Goal: Contribute content: Contribute content

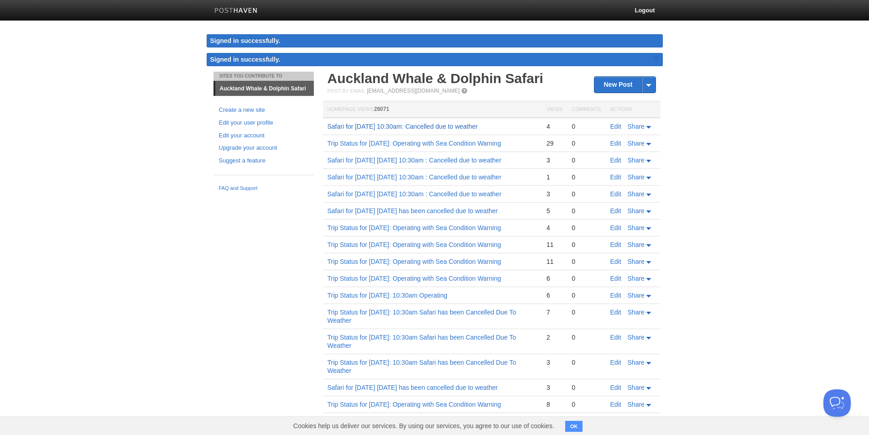
click at [447, 127] on link "Safari for [DATE] 10:30am: Cancelled due to weather" at bounding box center [403, 126] width 151 height 7
click at [603, 84] on link "New Post" at bounding box center [624, 85] width 61 height 16
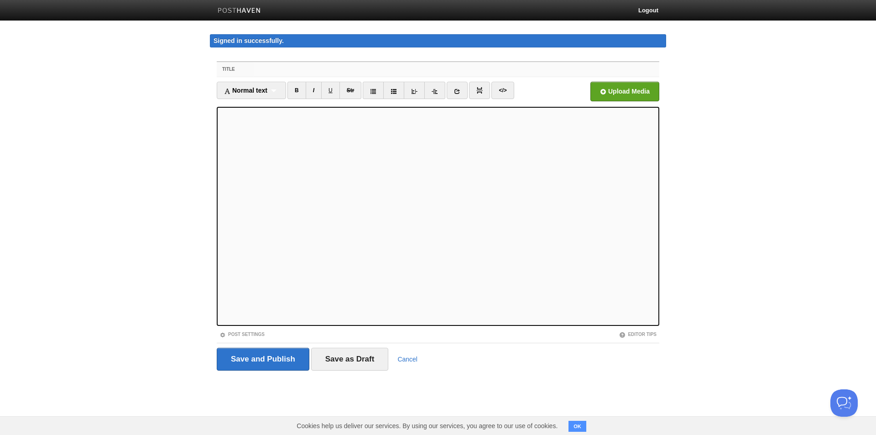
click at [319, 69] on input "Title" at bounding box center [457, 69] width 406 height 15
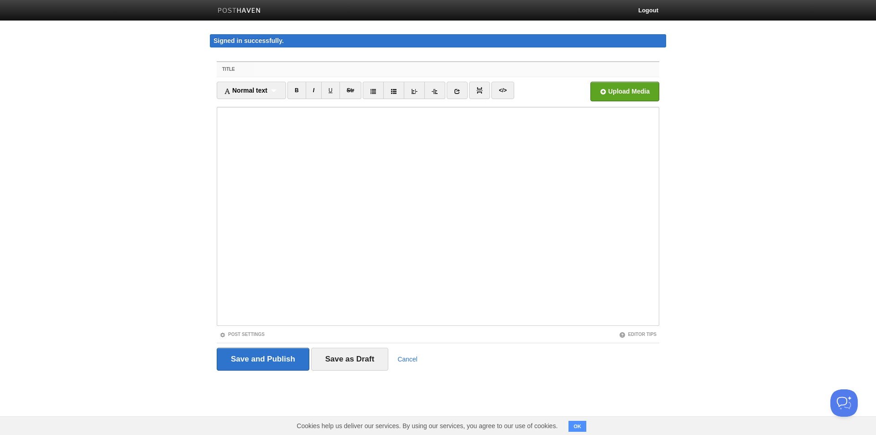
paste input "Trip Status for [DATE]: 10:30am Safari has been Cancelled Due To Weather"
click at [316, 67] on input "Trip Status for [DATE]: 10:30am Safari has been Cancelled Due To Weather" at bounding box center [457, 69] width 406 height 15
drag, startPoint x: 305, startPoint y: 70, endPoint x: 339, endPoint y: 68, distance: 33.8
click at [339, 68] on input "Trip Status for [DATE]: 10:30am Safari has been Cancelled Due To Weather" at bounding box center [457, 69] width 406 height 15
drag, startPoint x: 595, startPoint y: 65, endPoint x: 215, endPoint y: 71, distance: 379.6
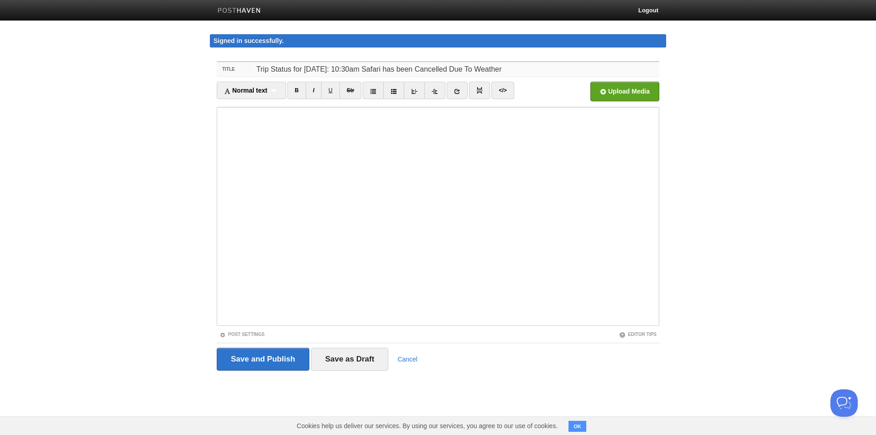
click at [215, 71] on div "Title Trip Status for [DATE]: 10:30am Safari has been Cancelled Due To Weather …" at bounding box center [438, 229] width 456 height 352
type input "Trip Status for [DATE]: 10:30am Safari has been Cancelled Due To Weather"
click at [277, 357] on input "Save and Publish" at bounding box center [263, 359] width 93 height 23
